Goal: Task Accomplishment & Management: Complete application form

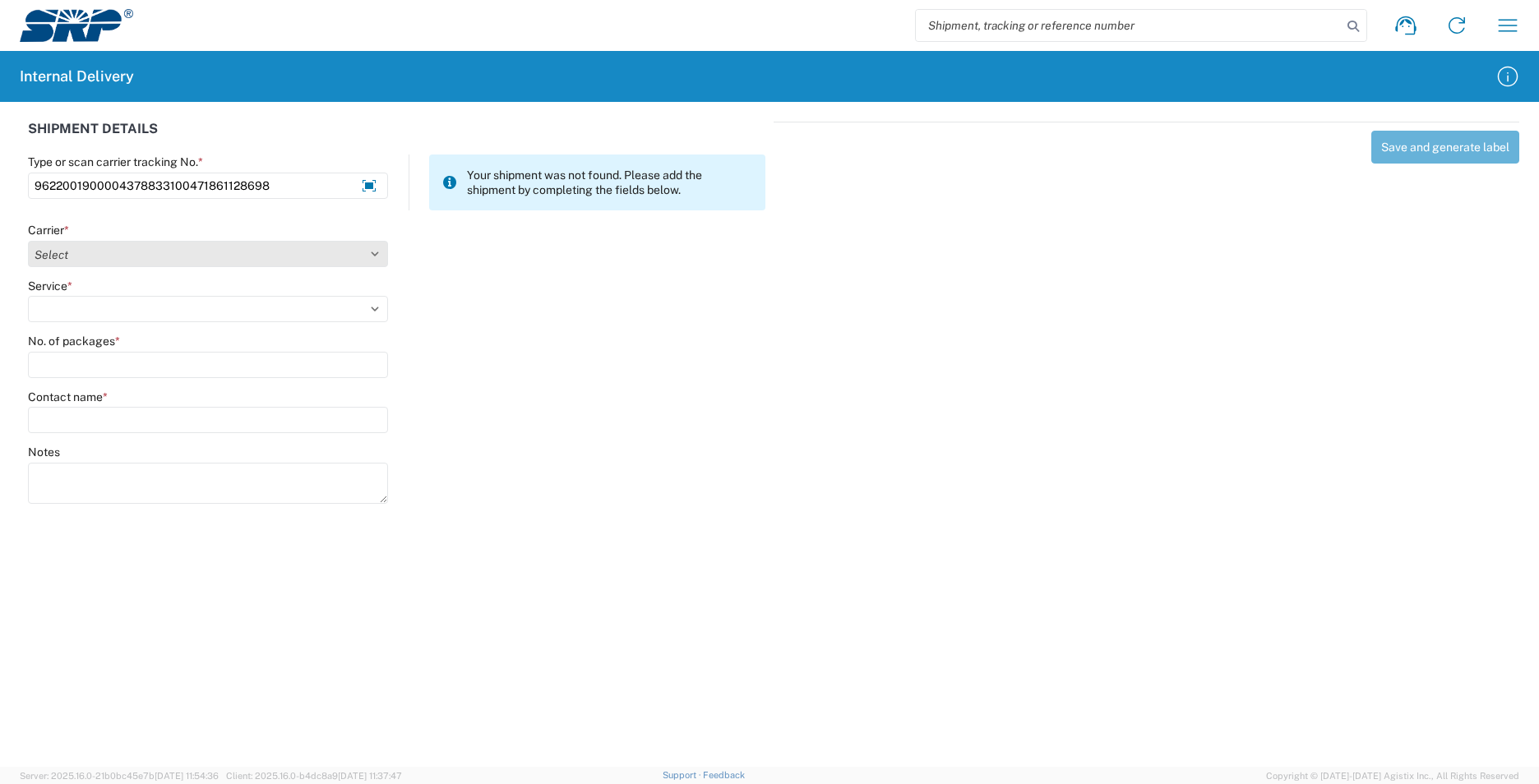
type input "9622001900004378833100471861128698"
click at [80, 257] on select "Select AcctPay Amazon Logistics ATI Trucking BC Dimerco Logistics Empire Southw…" at bounding box center [207, 254] width 360 height 27
select select "5"
click at [28, 241] on select "Select AcctPay Amazon Logistics ATI Trucking BC Dimerco Logistics Empire Southw…" at bounding box center [207, 254] width 360 height 27
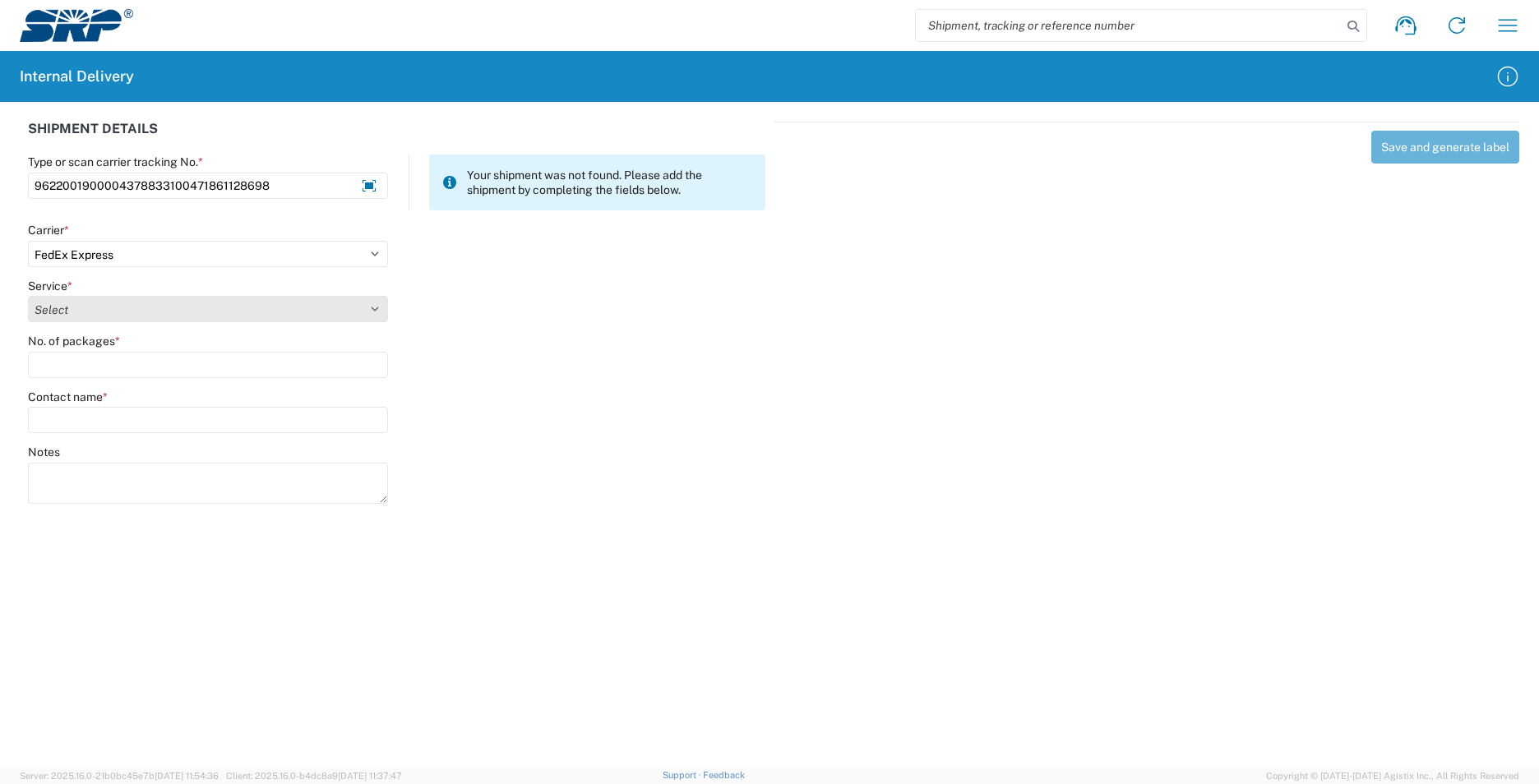
click at [106, 312] on select "Select 1Day Freight 2Day 2Day AM 2Day AM One Rate 2Day Freight 2Day One Rate 3 …" at bounding box center [207, 308] width 360 height 27
select select "12"
click at [104, 312] on select "Select 1Day Freight 2Day 2Day AM 2Day AM One Rate 2Day Freight 2Day One Rate 3 …" at bounding box center [207, 308] width 360 height 27
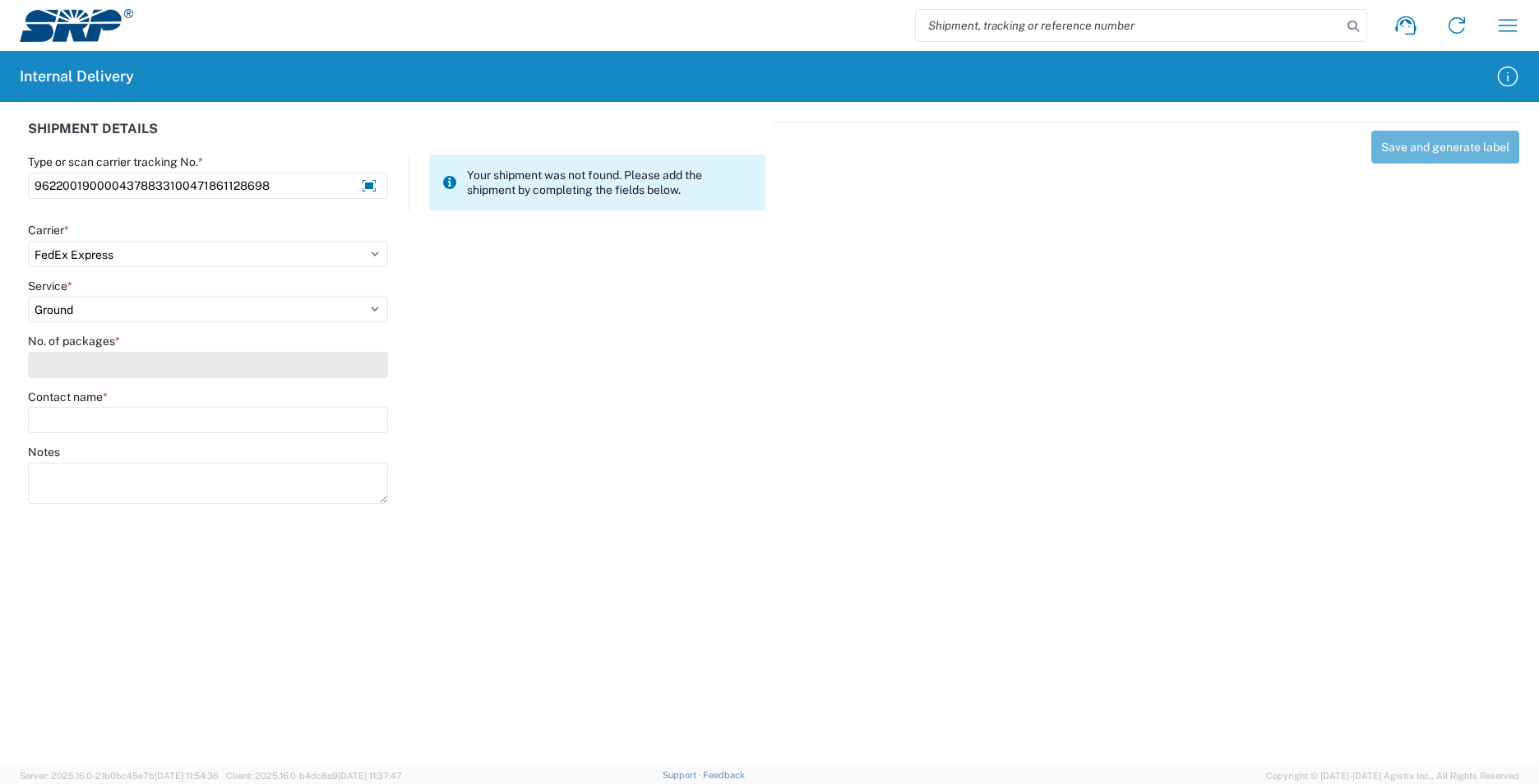
click at [90, 360] on input "No. of packages *" at bounding box center [207, 364] width 360 height 27
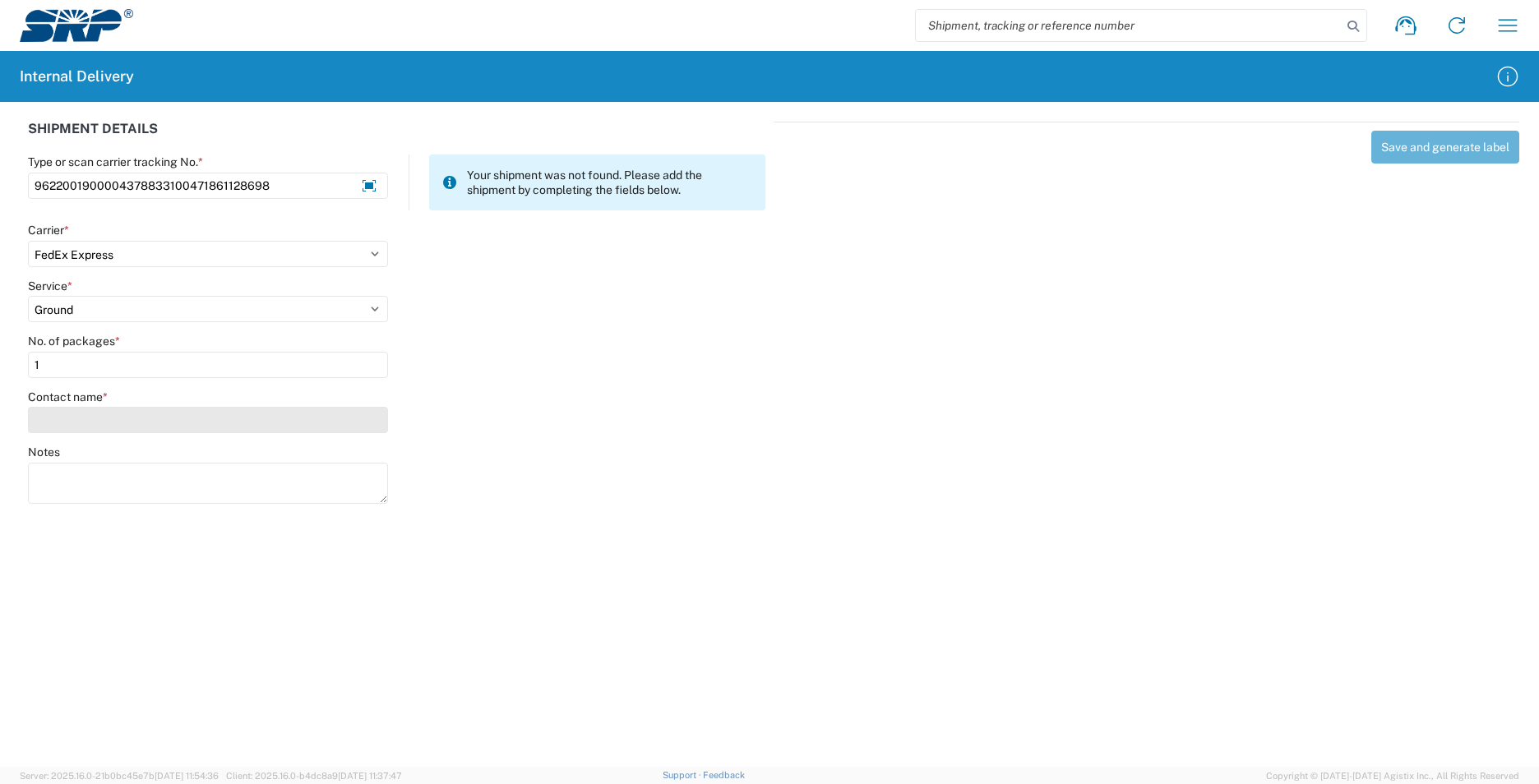
type input "1"
click at [89, 422] on input "Contact name *" at bounding box center [207, 420] width 360 height 27
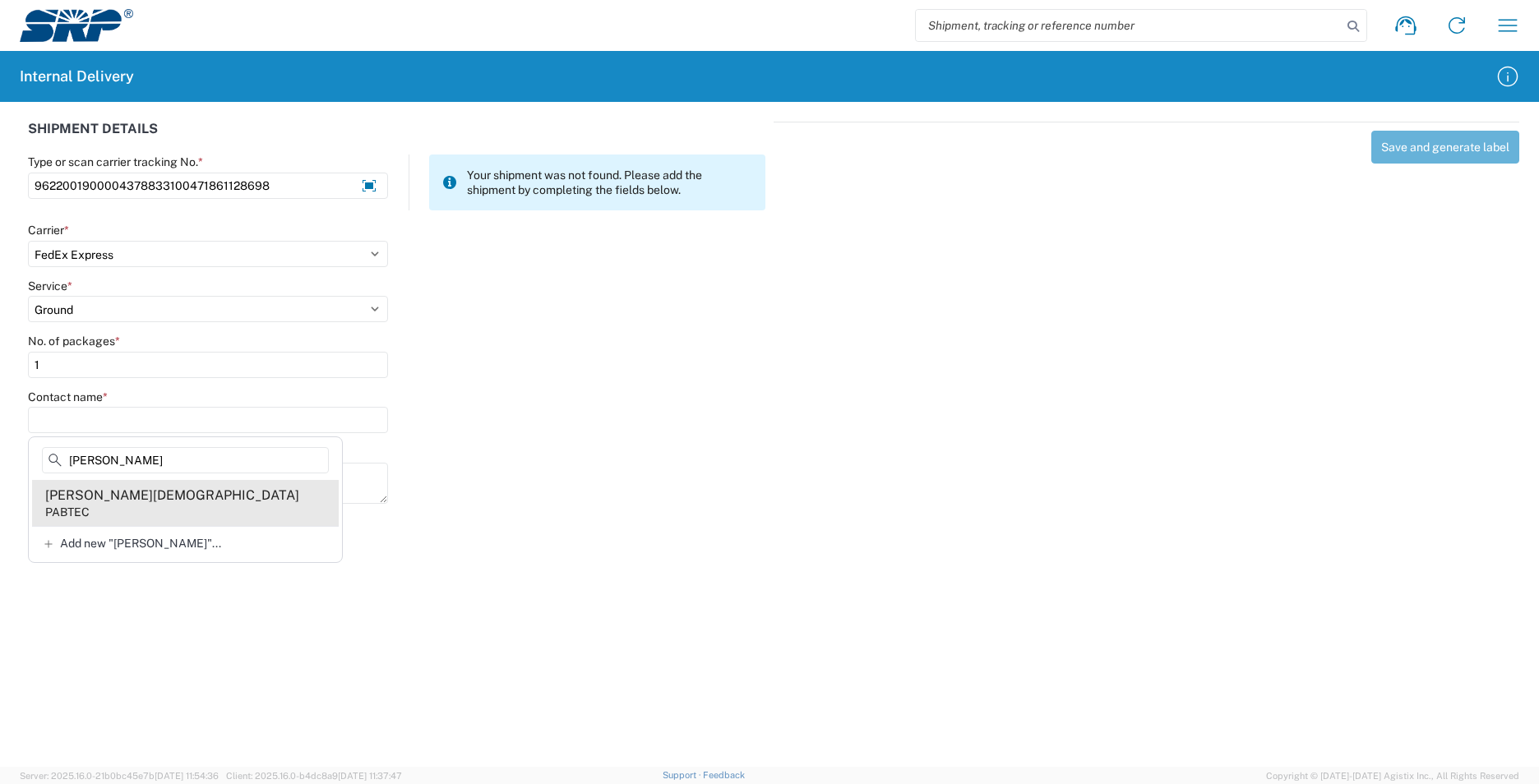
type input "bethea"
click at [192, 516] on agx-address-suggestion-item "Bethea Zephaniah PABTEC" at bounding box center [185, 502] width 307 height 46
type input "Bethea Zephaniah"
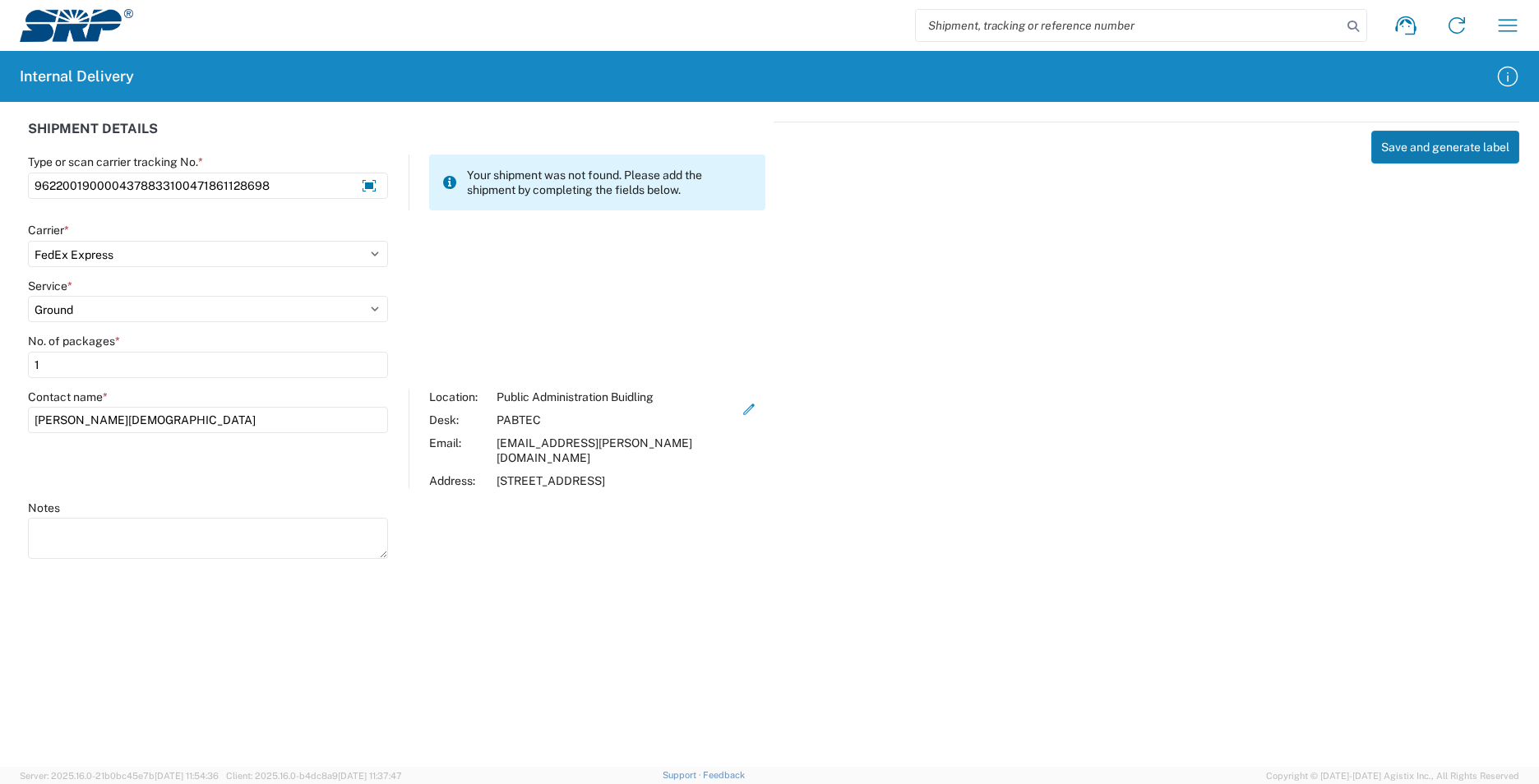
click at [1424, 151] on button "Save and generate label" at bounding box center [1444, 147] width 148 height 33
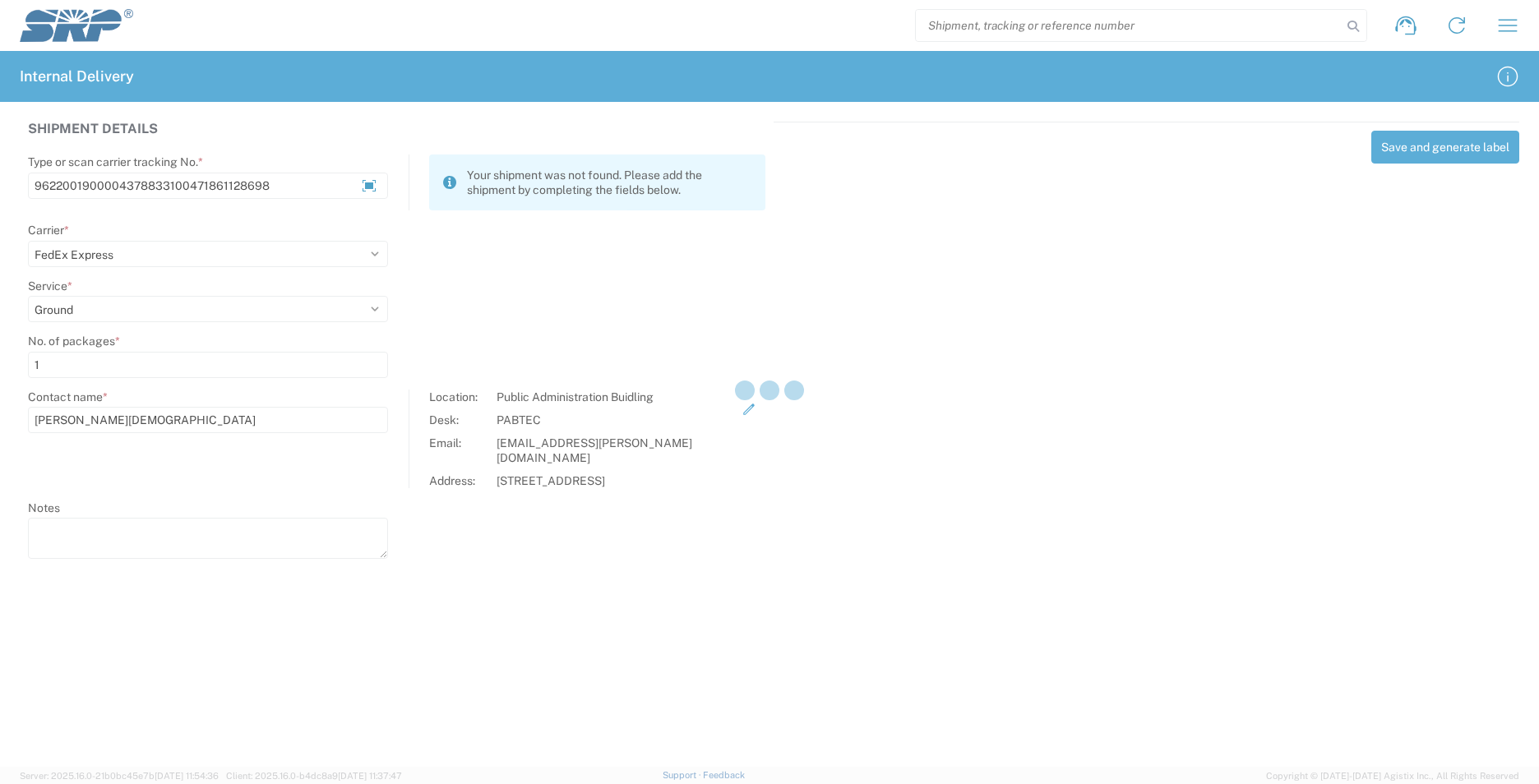
select select
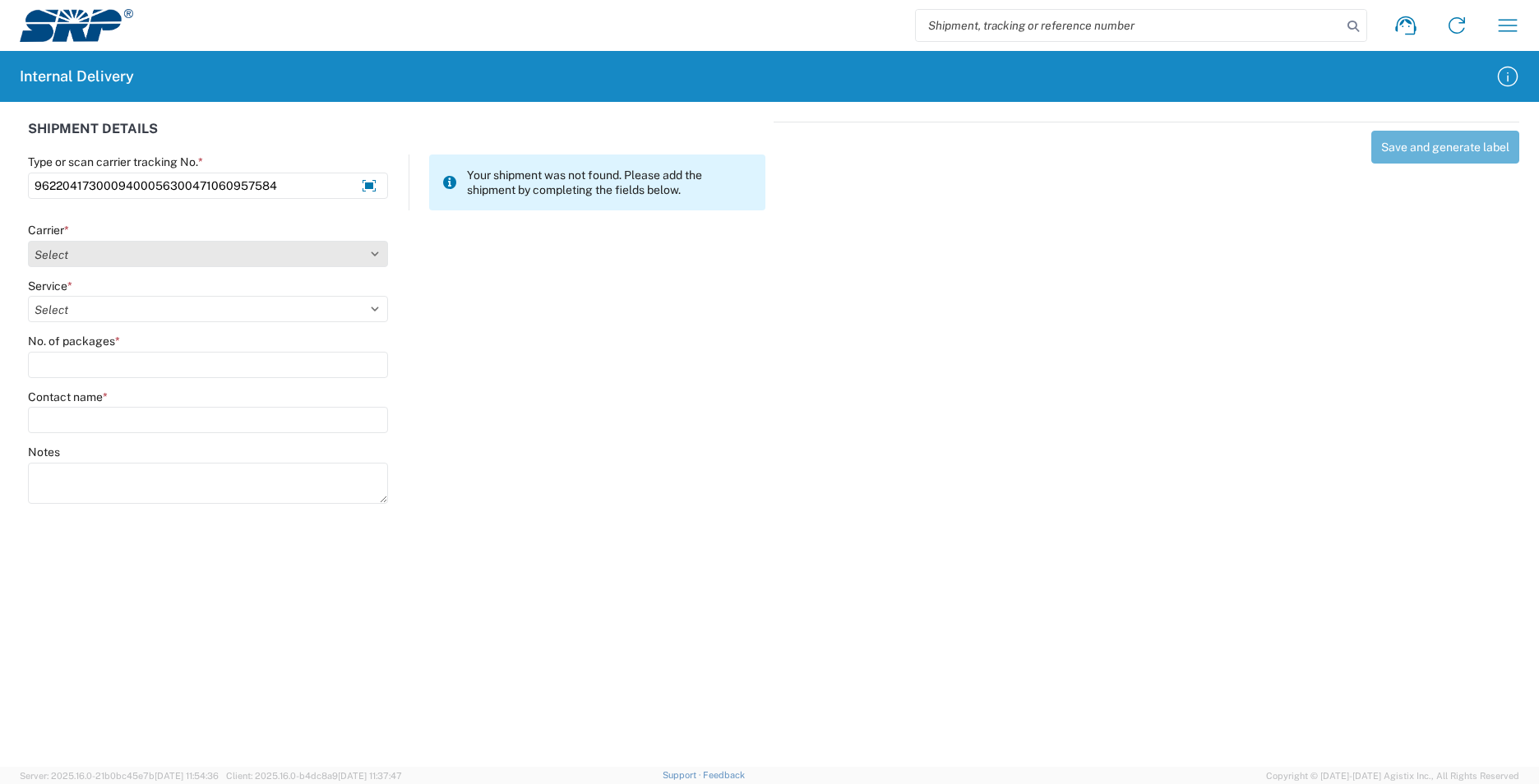
type input "9622041730009400056300471060957584"
click at [74, 245] on select "Select AcctPay Amazon Logistics ATI Trucking BC Dimerco Logistics Empire Southw…" at bounding box center [207, 254] width 360 height 27
select select "5"
click at [28, 241] on select "Select AcctPay Amazon Logistics ATI Trucking BC Dimerco Logistics Empire Southw…" at bounding box center [207, 254] width 360 height 27
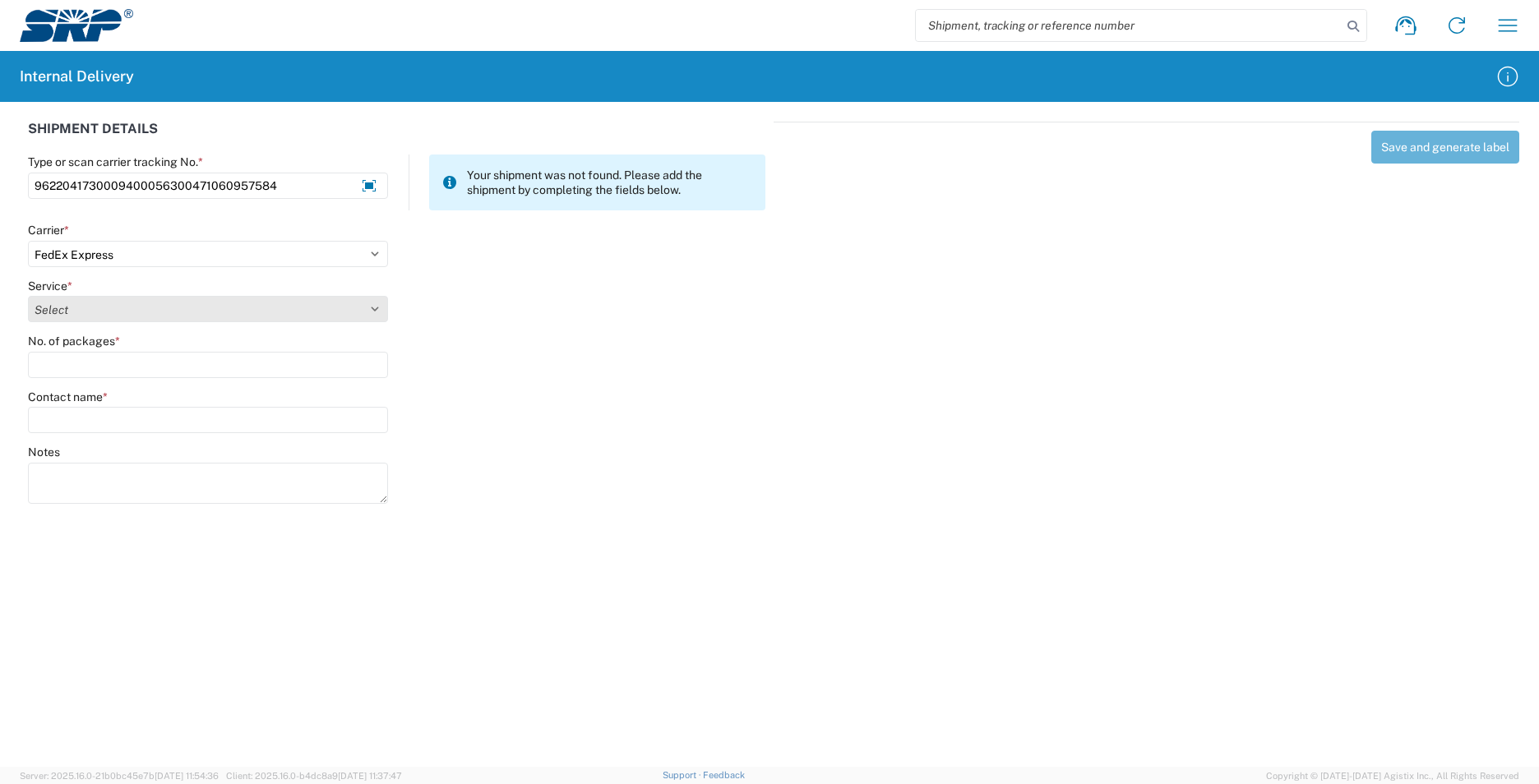
click at [71, 317] on select "Select 1Day Freight 2Day 2Day AM 2Day AM One Rate 2Day Freight 2Day One Rate 3 …" at bounding box center [207, 308] width 360 height 27
select select "12"
click at [71, 316] on select "Select 1Day Freight 2Day 2Day AM 2Day AM One Rate 2Day Freight 2Day One Rate 3 …" at bounding box center [207, 308] width 360 height 27
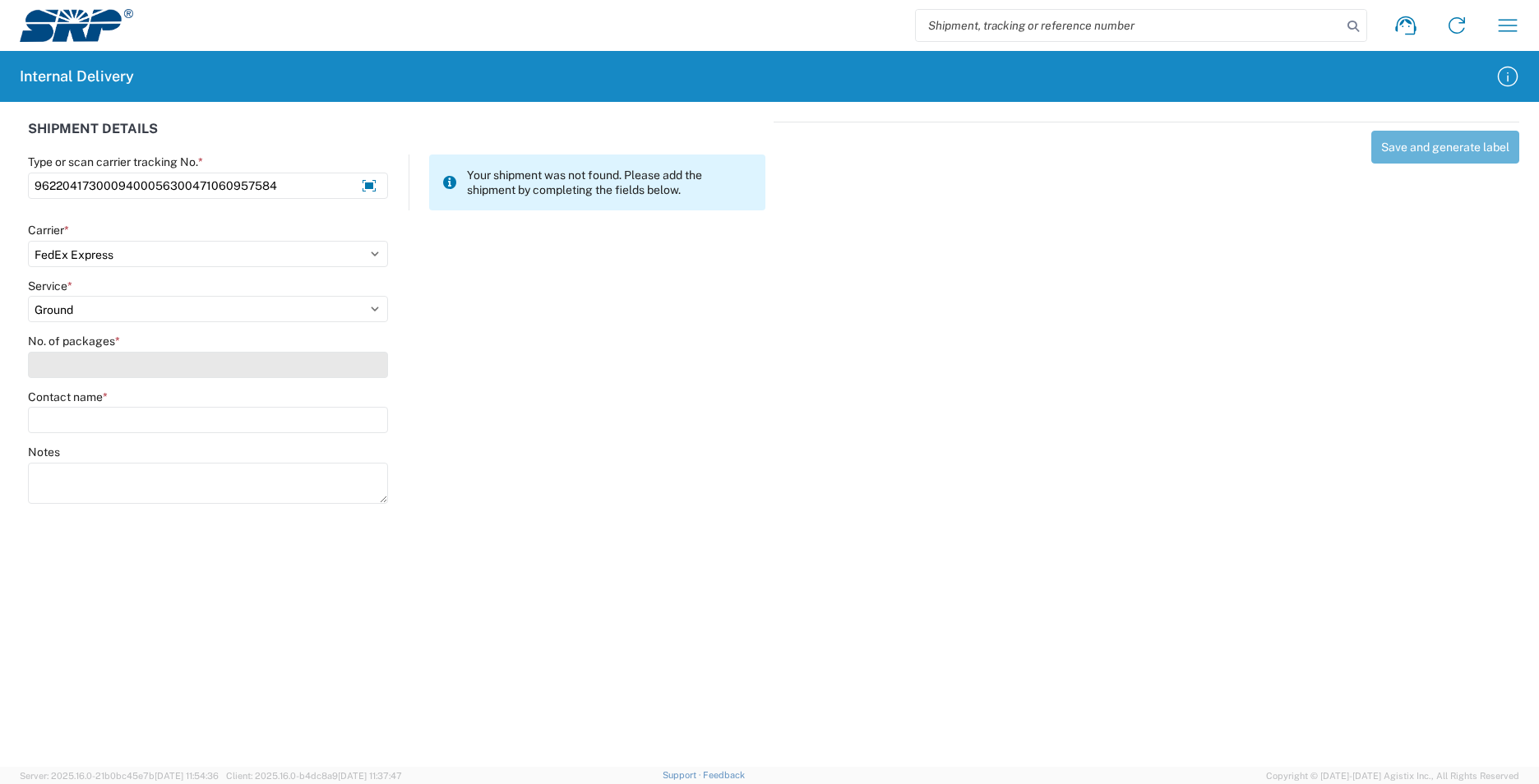
click at [87, 369] on input "No. of packages *" at bounding box center [207, 364] width 360 height 27
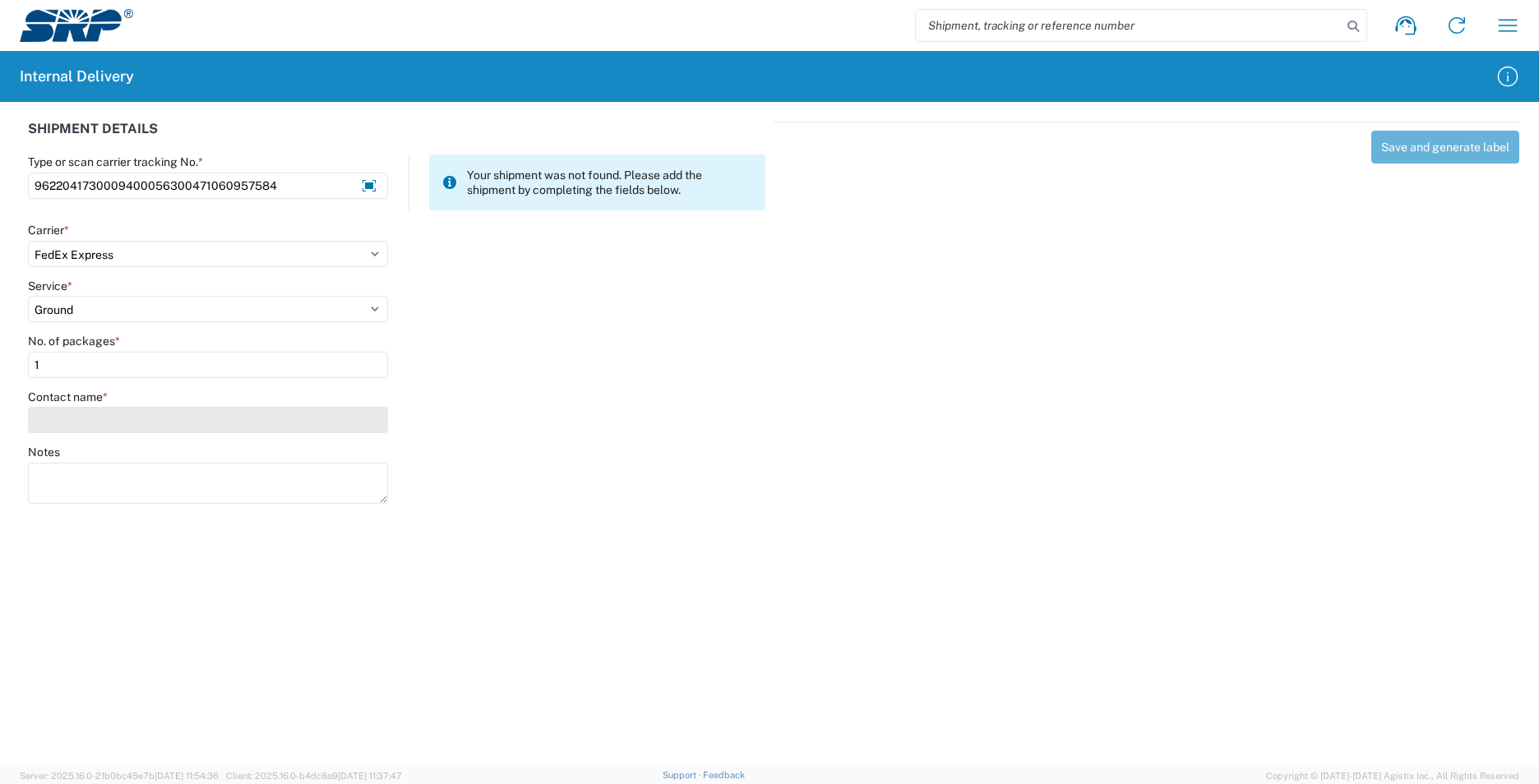
type input "1"
click at [103, 429] on input "Contact name *" at bounding box center [207, 420] width 360 height 27
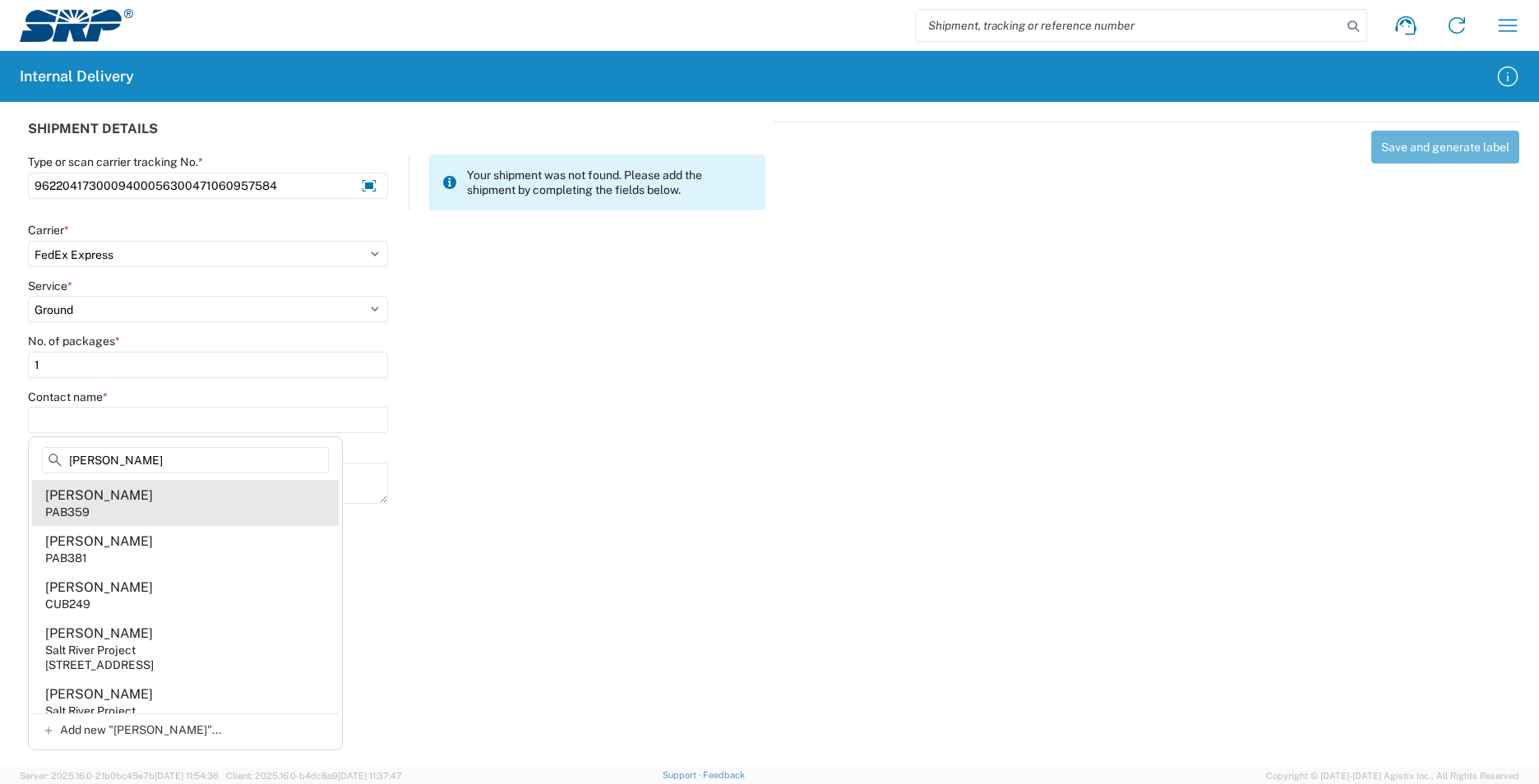
type input "sara"
click at [130, 496] on div "Sara Montano" at bounding box center [98, 496] width 108 height 18
type input "Sara Montano"
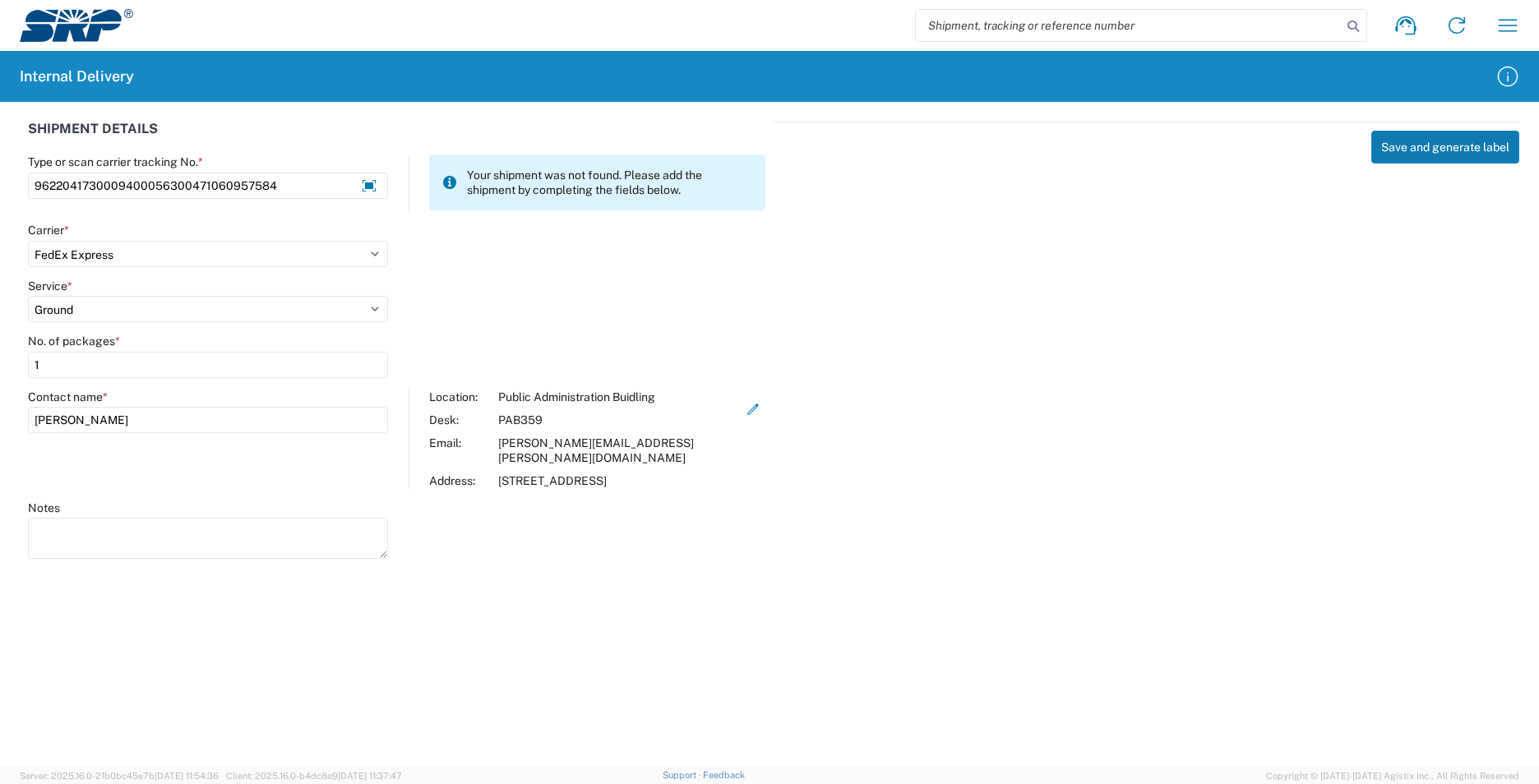
click at [1416, 147] on button "Save and generate label" at bounding box center [1444, 147] width 148 height 33
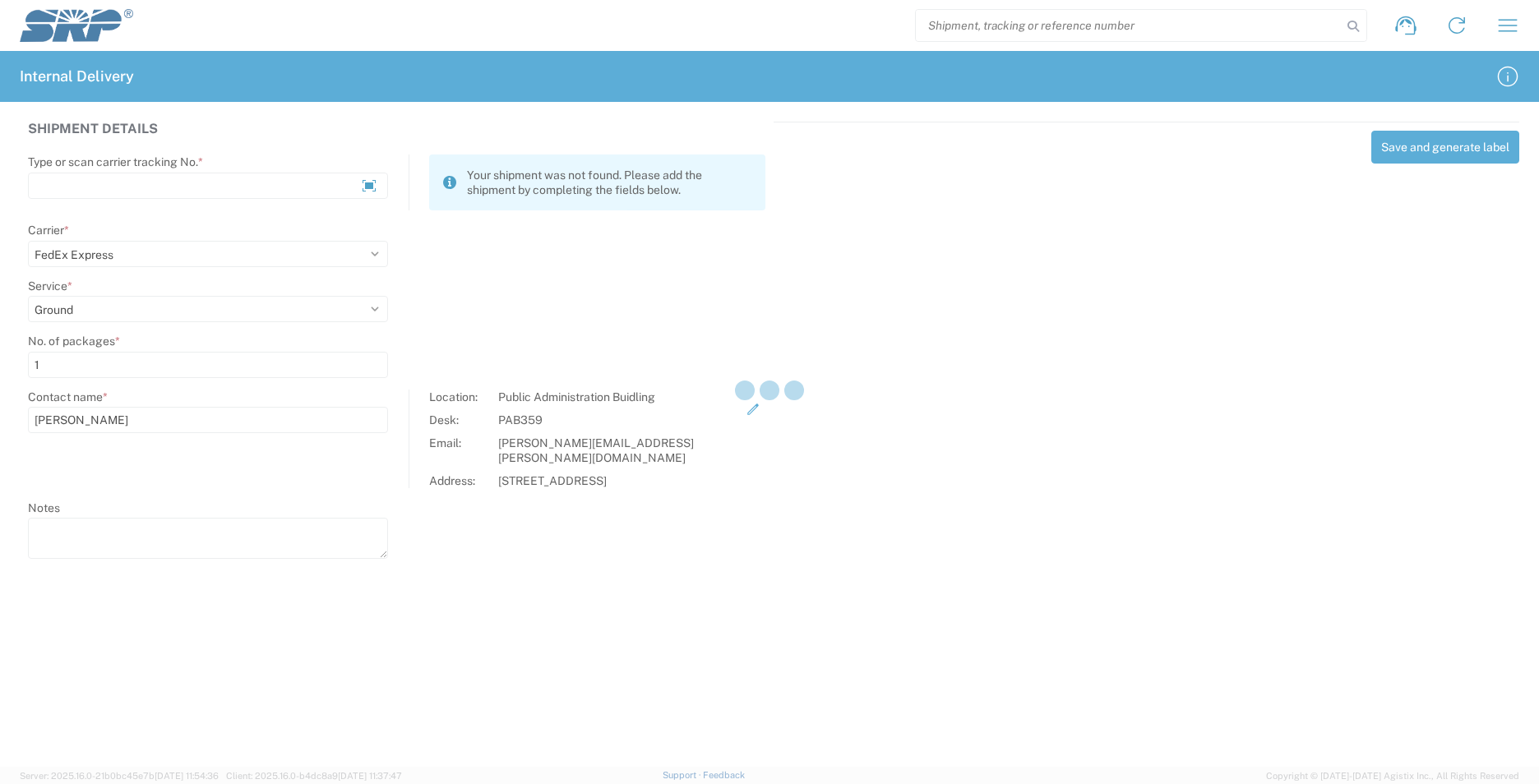
select select
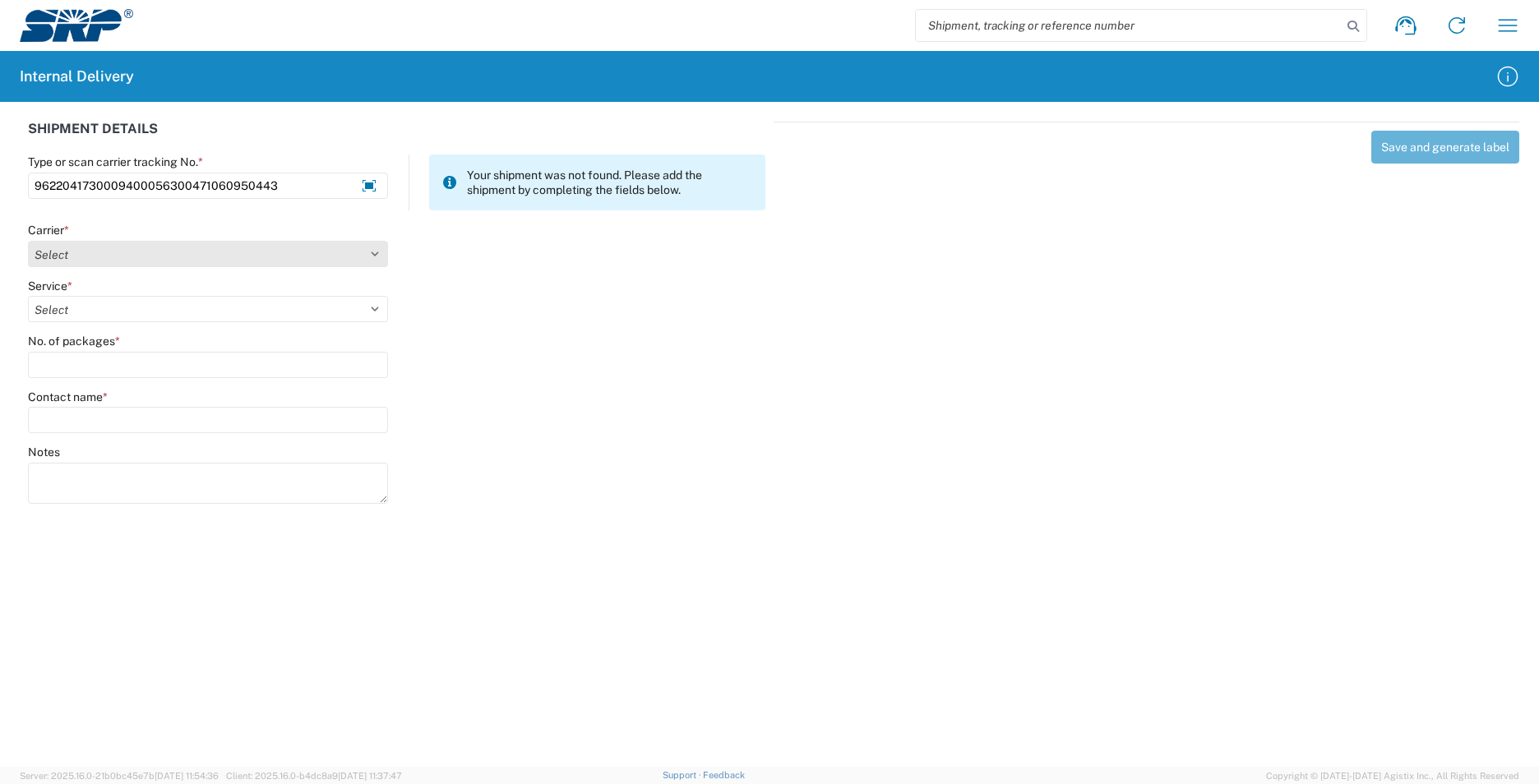
type input "9622041730009400056300471060950443"
click at [69, 249] on select "Select AcctPay Amazon Logistics ATI Trucking BC Dimerco Logistics Empire Southw…" at bounding box center [207, 254] width 360 height 27
select select "5"
click at [28, 241] on select "Select AcctPay Amazon Logistics ATI Trucking BC Dimerco Logistics Empire Southw…" at bounding box center [207, 254] width 360 height 27
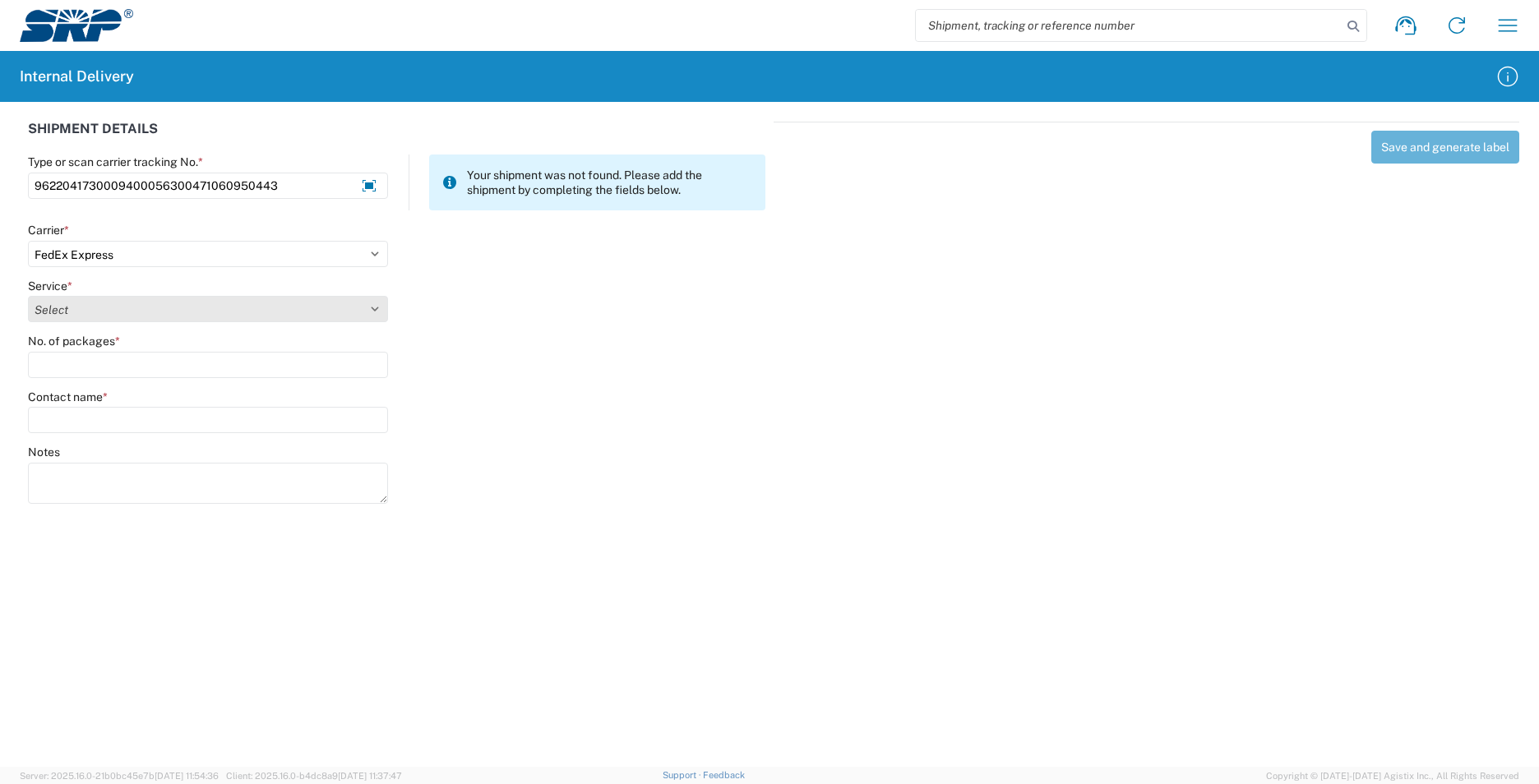
click at [83, 307] on select "Select 1Day Freight 2Day 2Day AM 2Day AM One Rate 2Day Freight 2Day One Rate 3 …" at bounding box center [207, 308] width 360 height 27
select select "12"
click at [83, 307] on select "Select 1Day Freight 2Day 2Day AM 2Day AM One Rate 2Day Freight 2Day One Rate 3 …" at bounding box center [207, 308] width 360 height 27
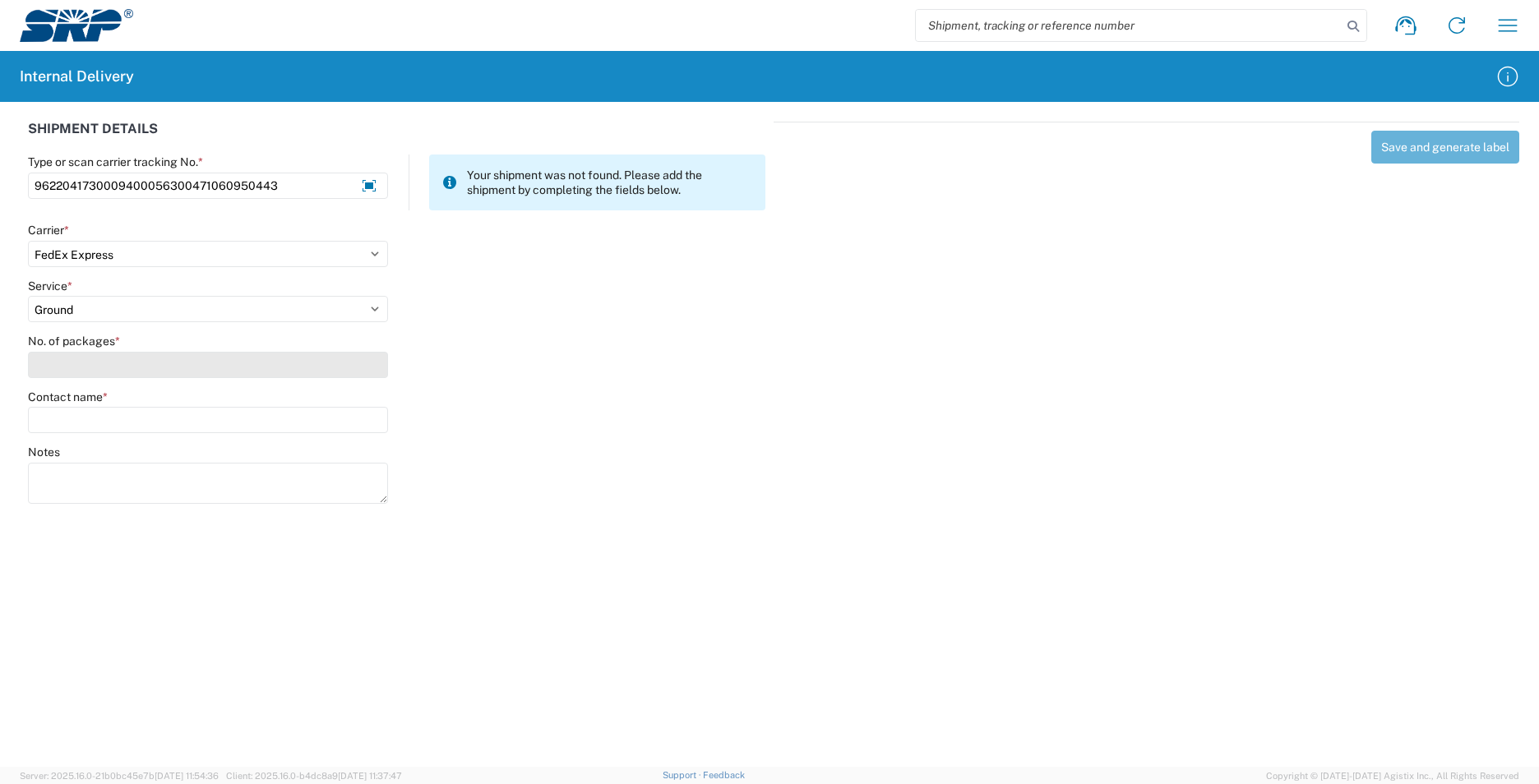
click at [77, 364] on input "No. of packages *" at bounding box center [207, 364] width 360 height 27
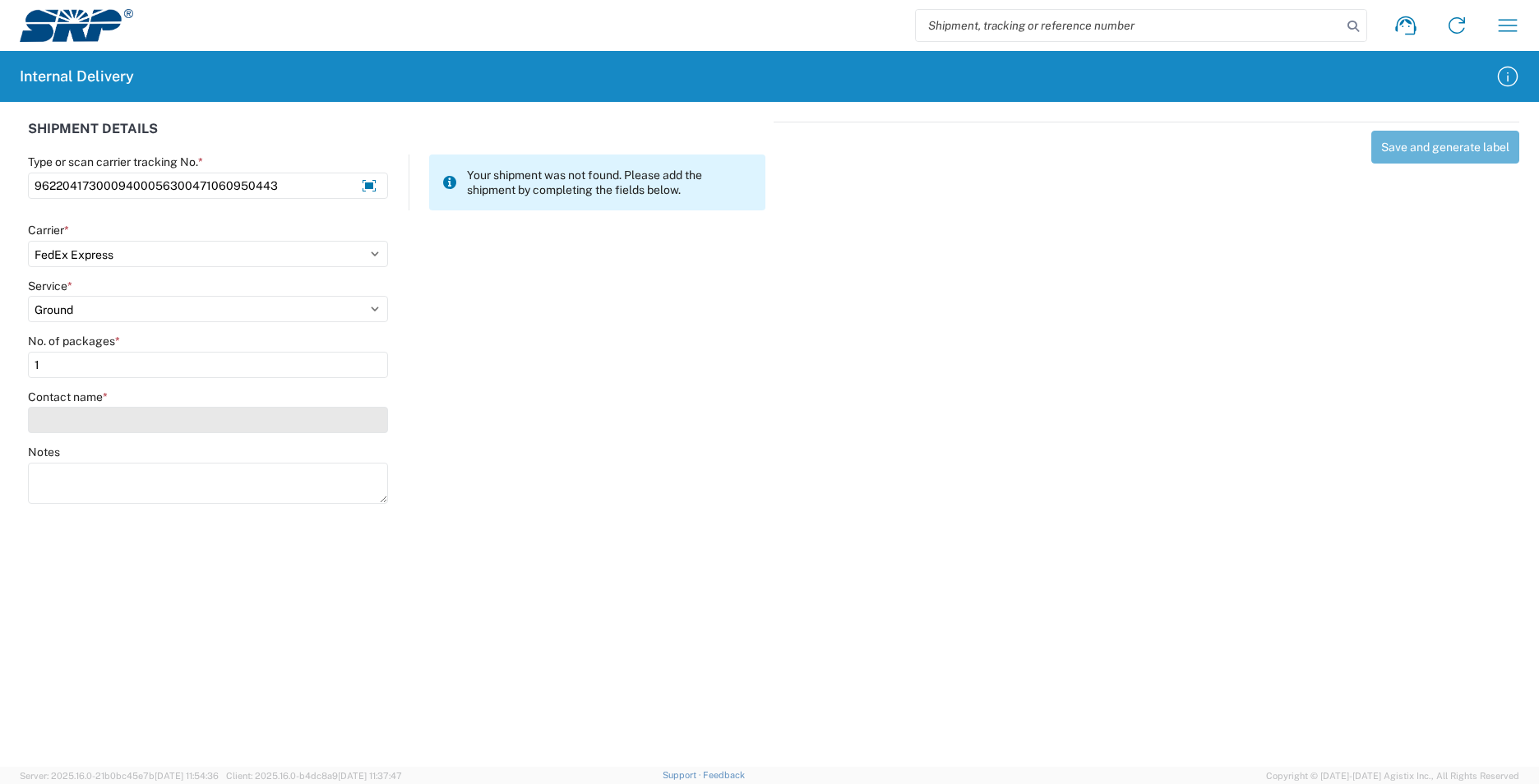
type input "1"
click at [81, 421] on input "Contact name *" at bounding box center [207, 420] width 360 height 27
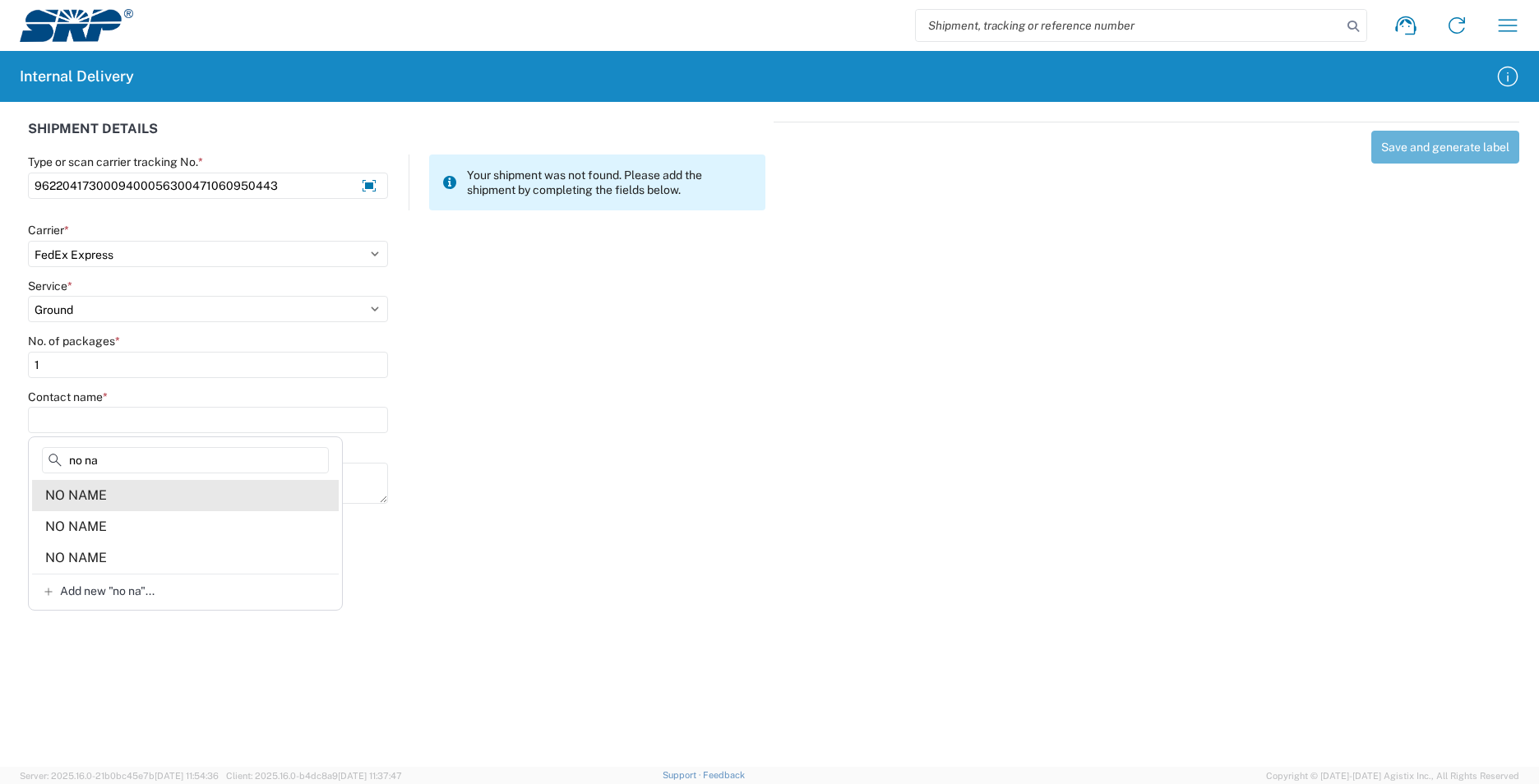
type input "no na"
click at [196, 495] on agx-address-suggestion-item "NO NAME" at bounding box center [185, 495] width 307 height 31
type input "NO NAME"
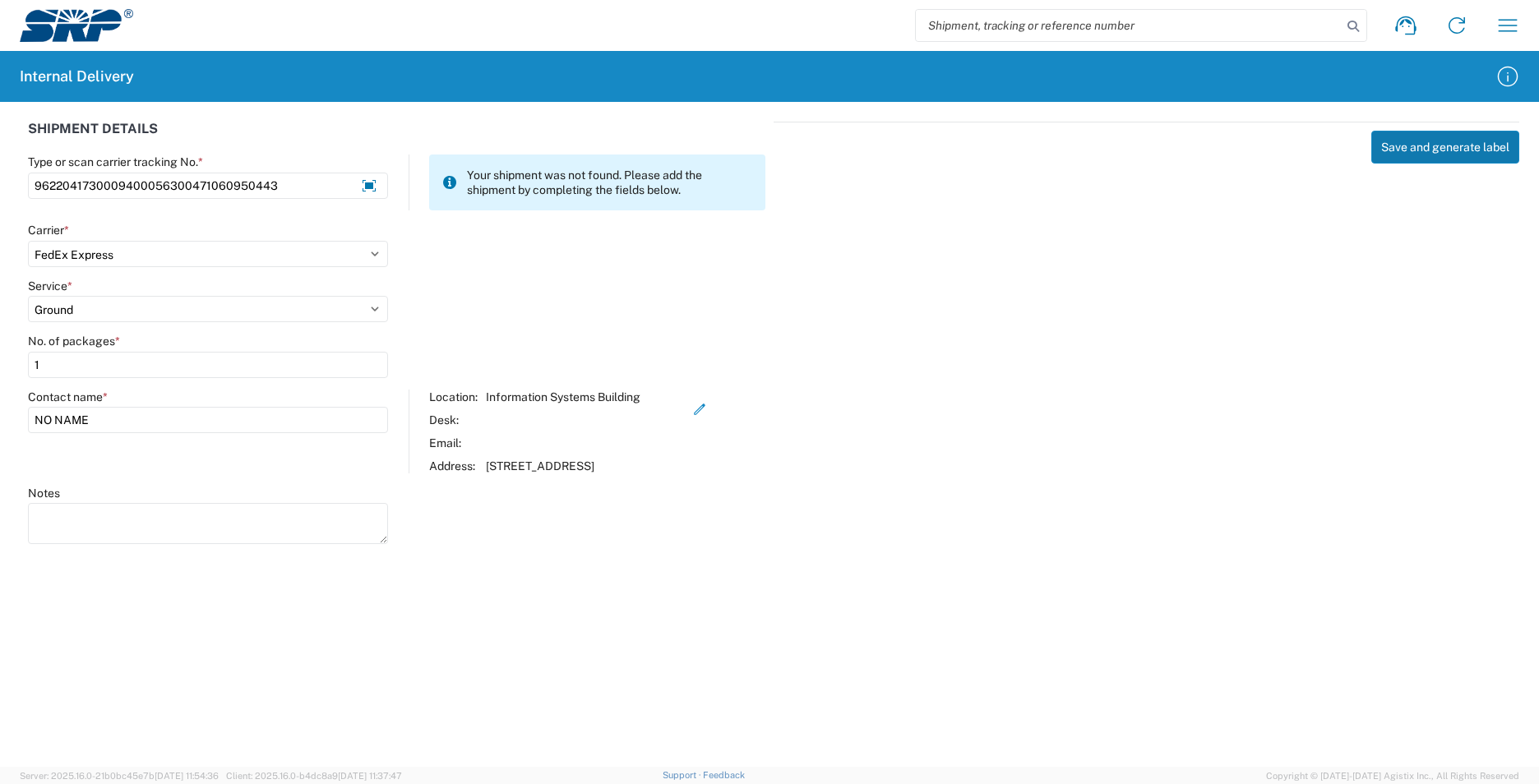
click at [1432, 149] on button "Save and generate label" at bounding box center [1444, 147] width 148 height 33
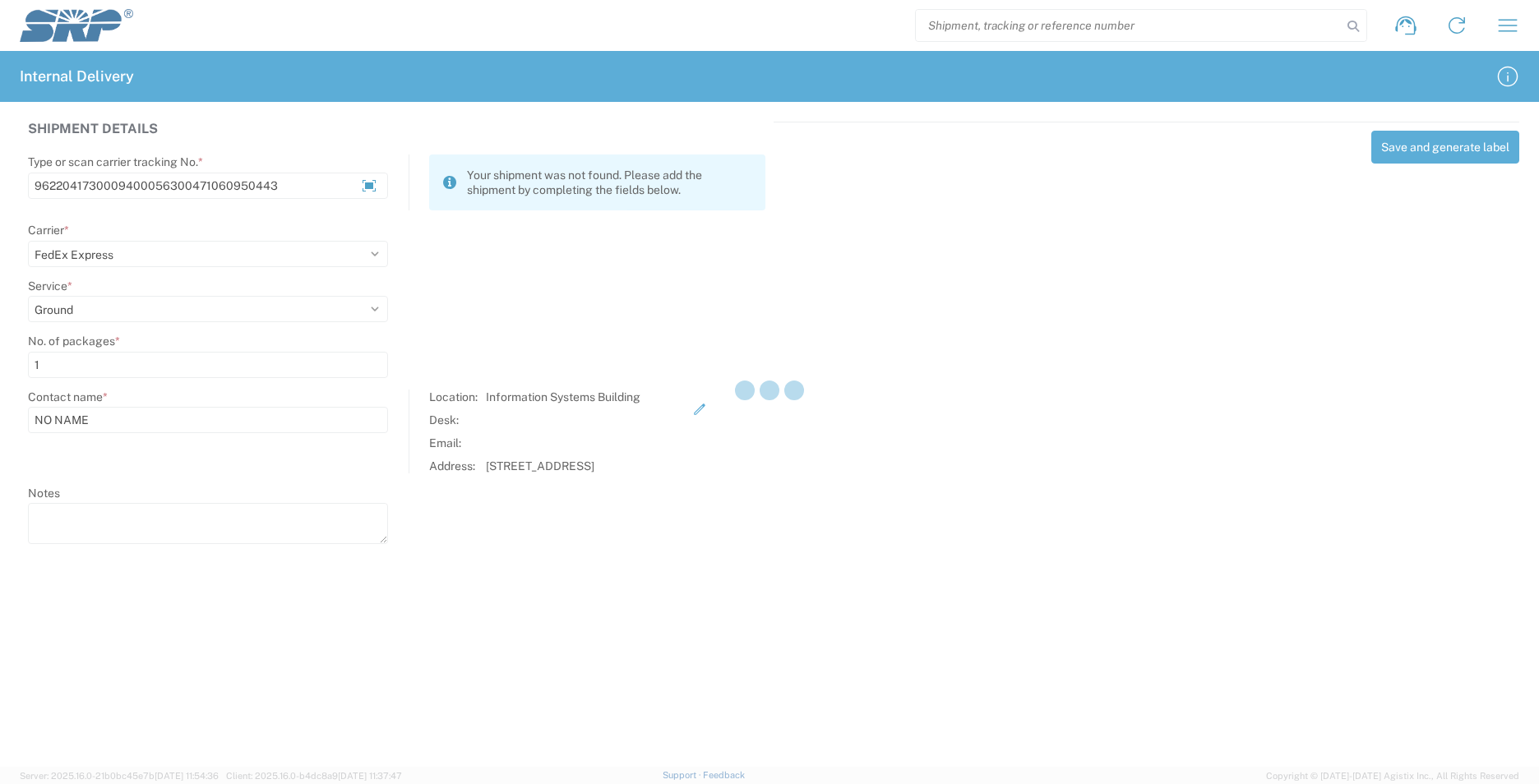
select select
